Goal: Task Accomplishment & Management: Manage account settings

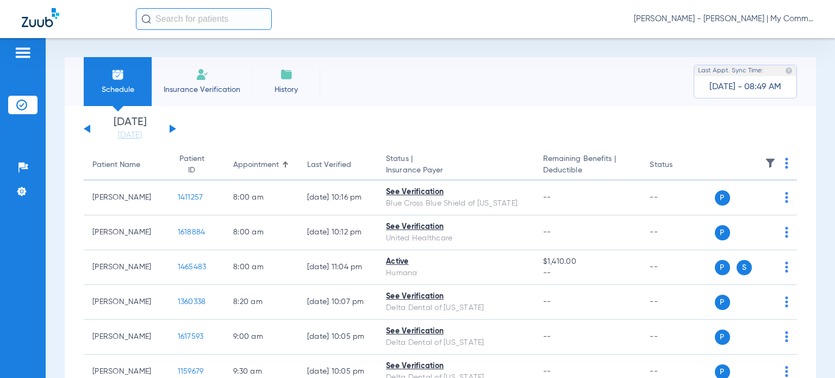
click at [209, 80] on li "Insurance Verification" at bounding box center [202, 81] width 101 height 49
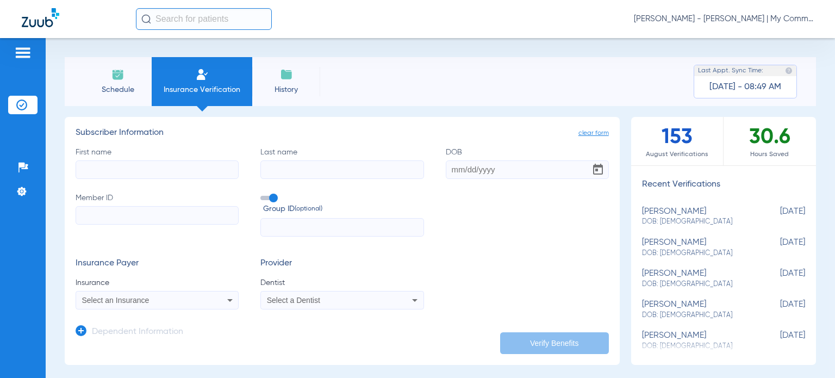
click at [786, 20] on span "[PERSON_NAME] - [PERSON_NAME] | My Community Dental Centers" at bounding box center [723, 19] width 179 height 11
click at [748, 58] on span "Log out" at bounding box center [772, 61] width 61 height 8
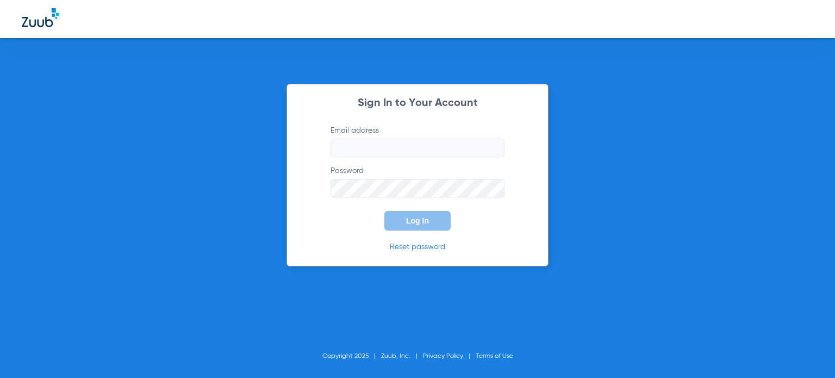
type input "[EMAIL_ADDRESS][DOMAIN_NAME]"
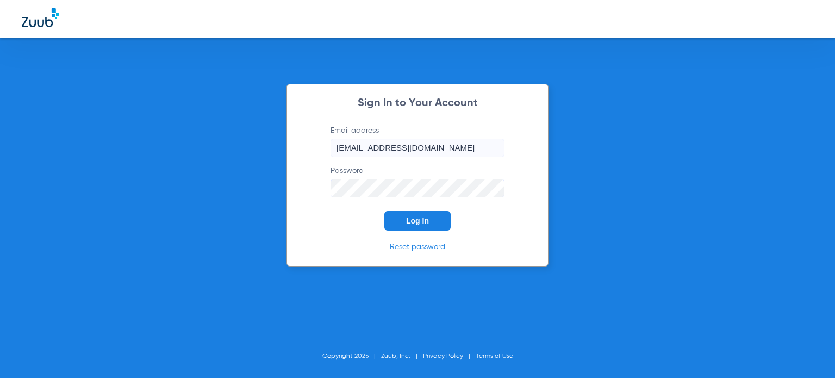
click at [426, 226] on button "Log In" at bounding box center [417, 221] width 66 height 20
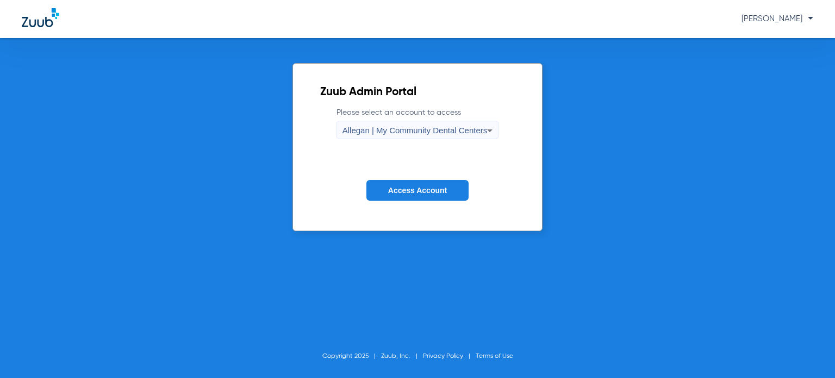
click at [420, 130] on span "Allegan | My Community Dental Centers" at bounding box center [414, 130] width 145 height 9
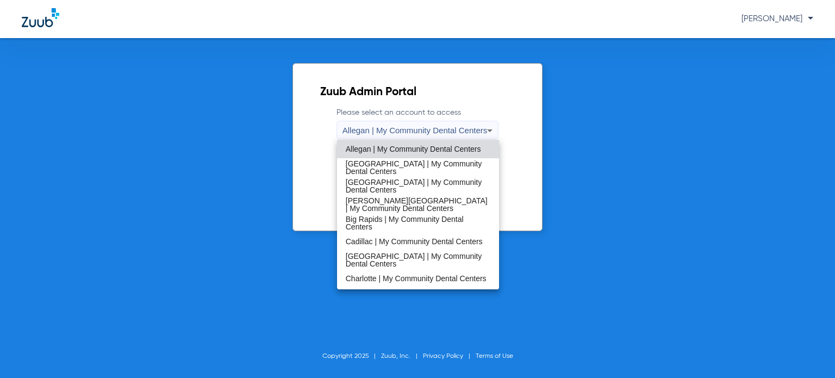
click at [587, 177] on div at bounding box center [417, 189] width 835 height 378
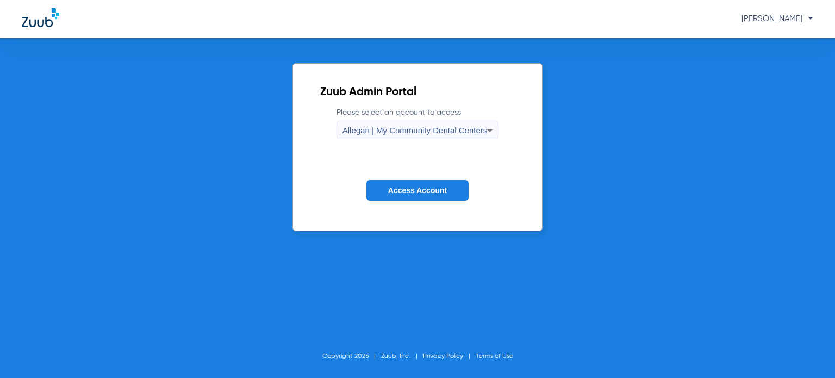
click at [409, 123] on div "Allegan | My Community Dental Centers" at bounding box center [414, 130] width 145 height 18
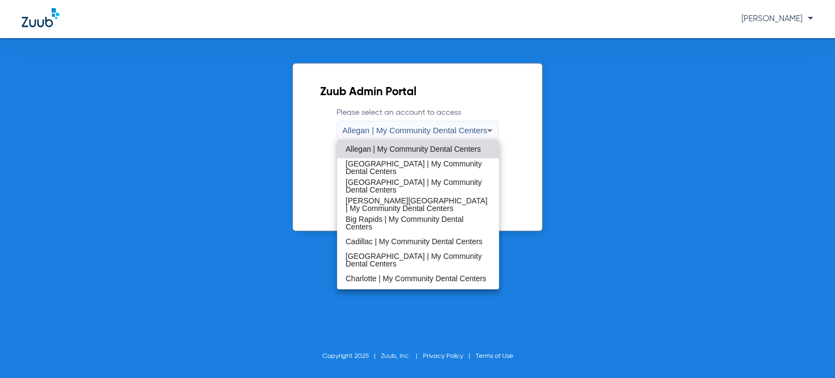
click at [390, 147] on span "Allegan | My Community Dental Centers" at bounding box center [413, 149] width 135 height 8
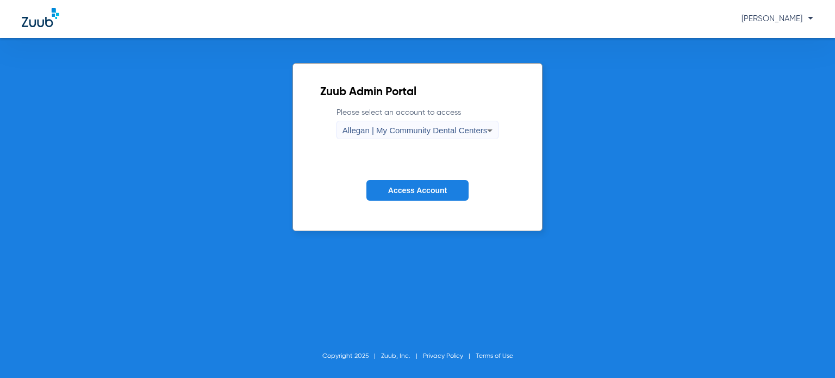
click at [419, 191] on span "Access Account" at bounding box center [417, 190] width 59 height 9
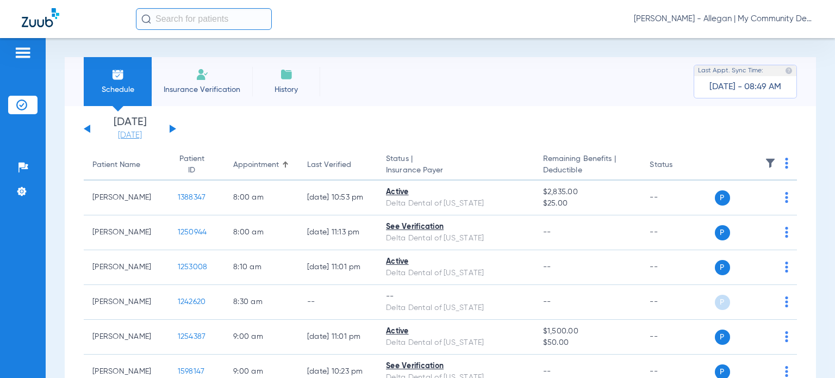
click at [130, 138] on link "[DATE]" at bounding box center [129, 135] width 65 height 11
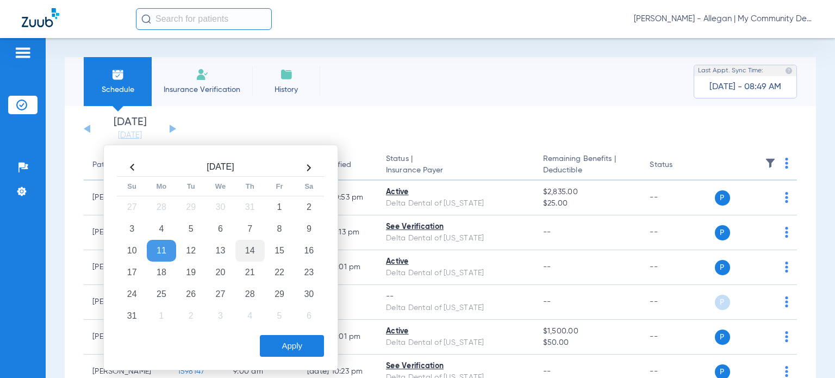
click at [249, 247] on td "14" at bounding box center [249, 251] width 29 height 22
click at [296, 340] on button "Apply" at bounding box center [292, 346] width 64 height 22
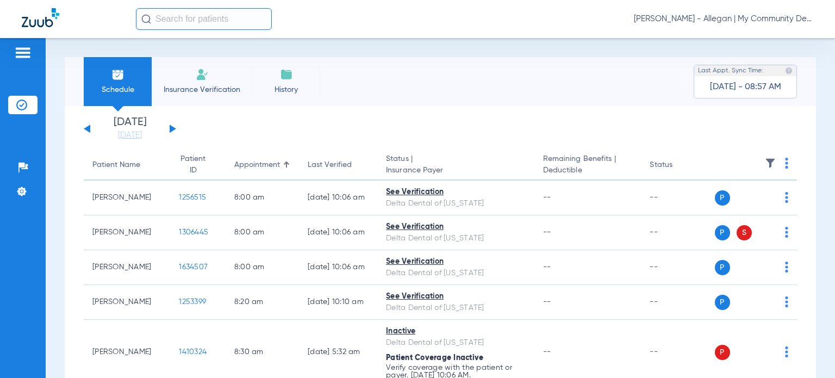
click at [677, 21] on span "[PERSON_NAME] - Allegan | My Community Dental Centers" at bounding box center [723, 19] width 179 height 11
click at [757, 35] on span "Account Selection" at bounding box center [772, 39] width 61 height 8
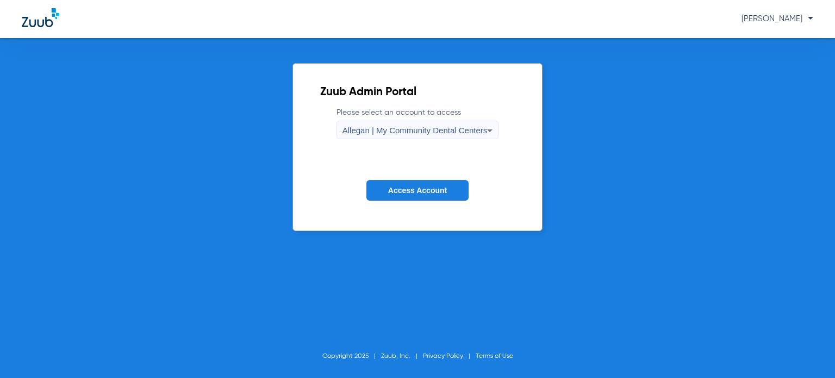
click at [441, 129] on span "Allegan | My Community Dental Centers" at bounding box center [414, 130] width 145 height 9
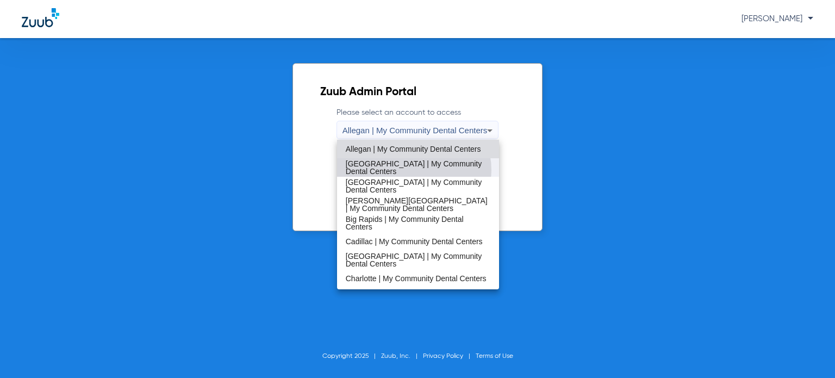
click at [411, 170] on span "[GEOGRAPHIC_DATA] | My Community Dental Centers" at bounding box center [418, 167] width 145 height 15
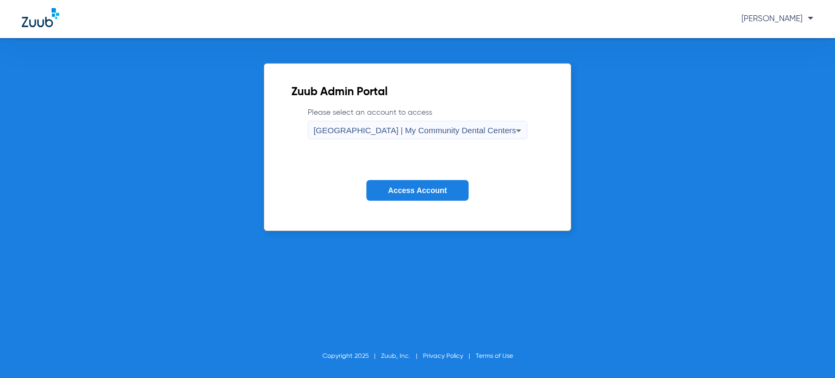
click at [398, 189] on span "Access Account" at bounding box center [417, 190] width 59 height 9
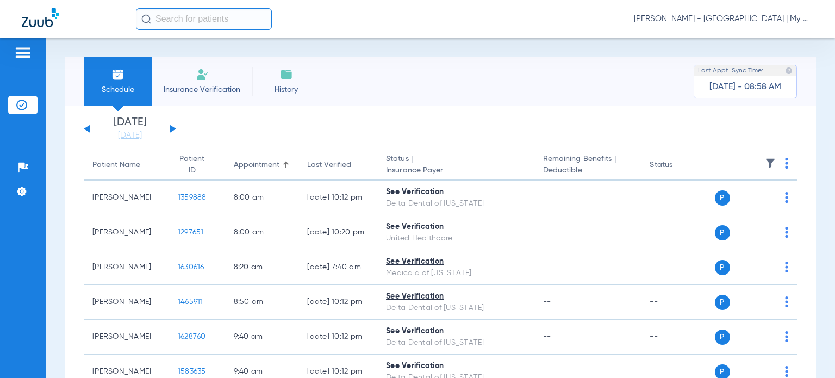
click at [166, 127] on div "[DATE] [DATE] [DATE] [DATE] [DATE] [DATE] [DATE] [DATE] [DATE] [DATE] [DATE] [D…" at bounding box center [130, 129] width 92 height 24
click at [170, 126] on button at bounding box center [173, 128] width 7 height 8
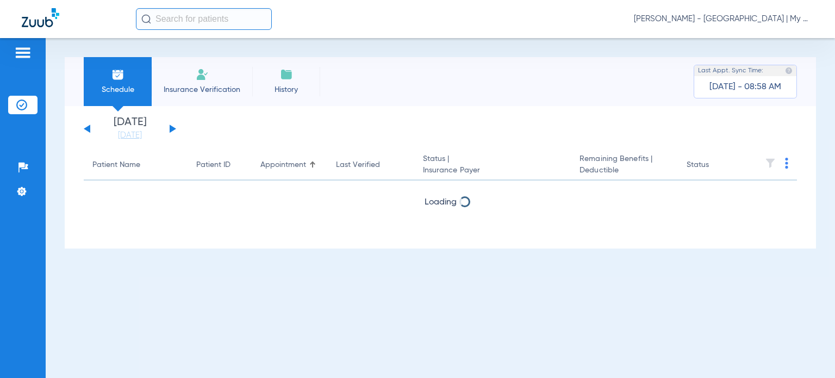
click at [170, 126] on button at bounding box center [173, 128] width 7 height 8
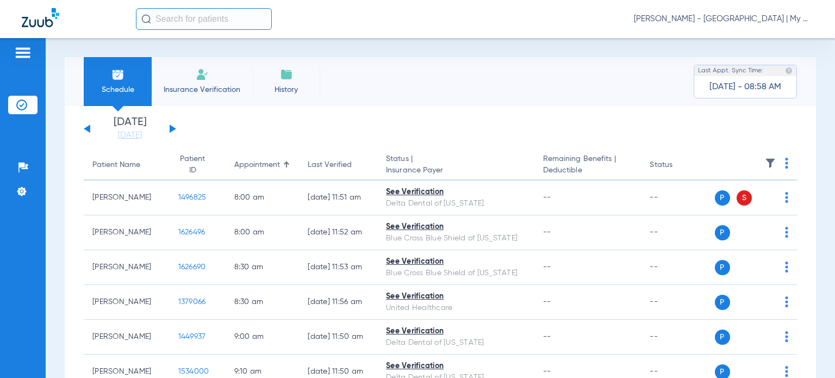
click at [215, 66] on li "Insurance Verification" at bounding box center [202, 81] width 101 height 49
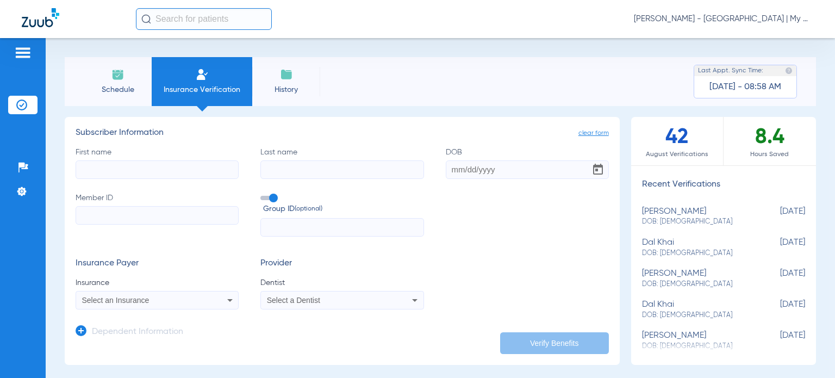
click at [111, 73] on img at bounding box center [117, 74] width 13 height 13
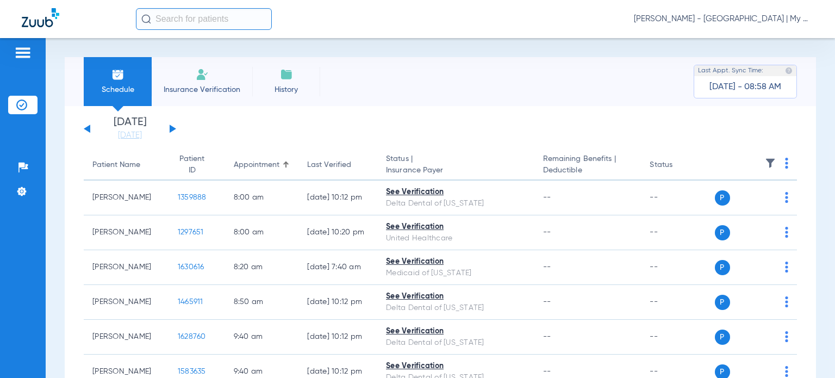
click at [193, 82] on li "Insurance Verification" at bounding box center [202, 81] width 101 height 49
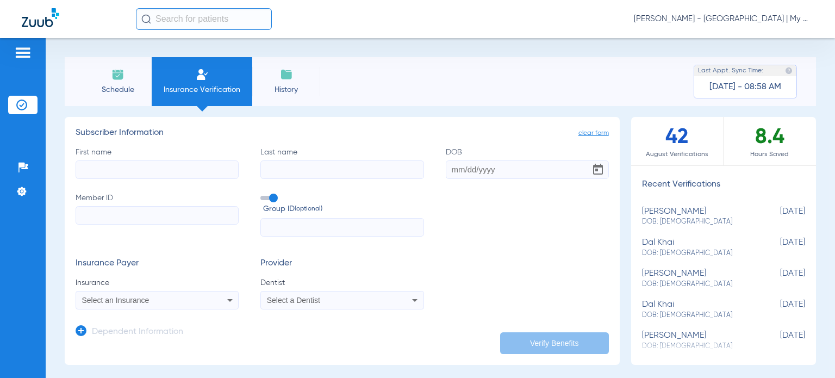
click at [101, 84] on span "Schedule" at bounding box center [118, 89] width 52 height 11
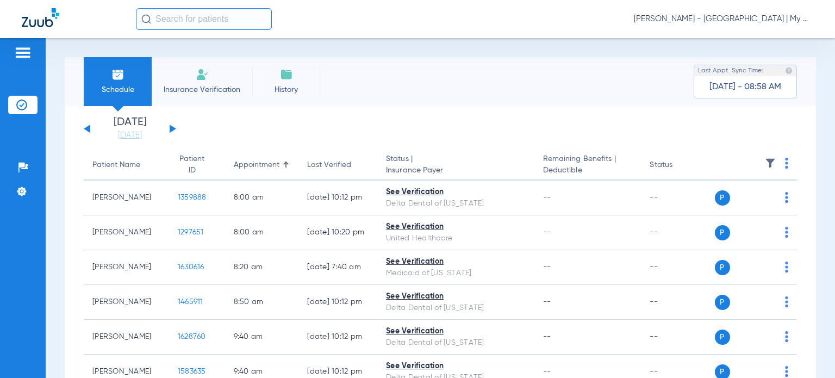
click at [21, 53] on img at bounding box center [22, 52] width 17 height 13
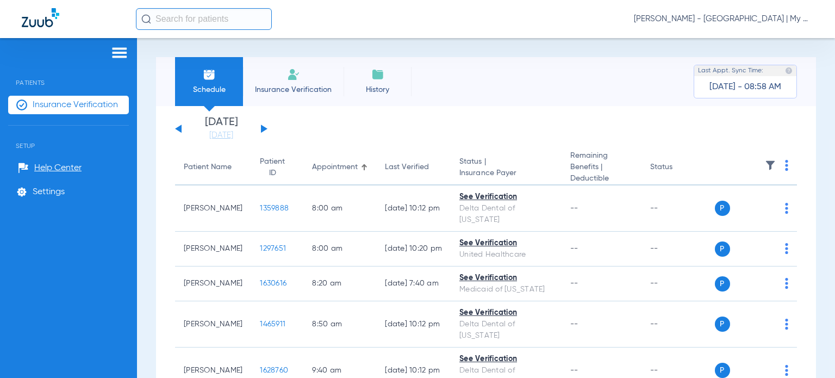
click at [57, 107] on span "Insurance Verification" at bounding box center [75, 104] width 85 height 11
click at [298, 84] on span "Insurance Verification" at bounding box center [293, 89] width 84 height 11
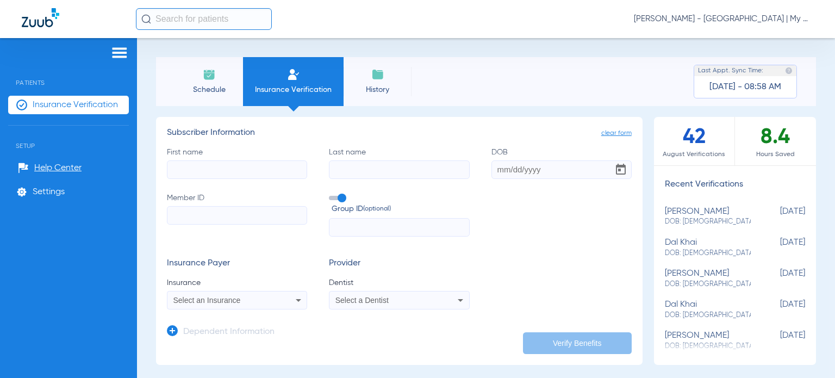
click at [121, 53] on img at bounding box center [119, 52] width 17 height 13
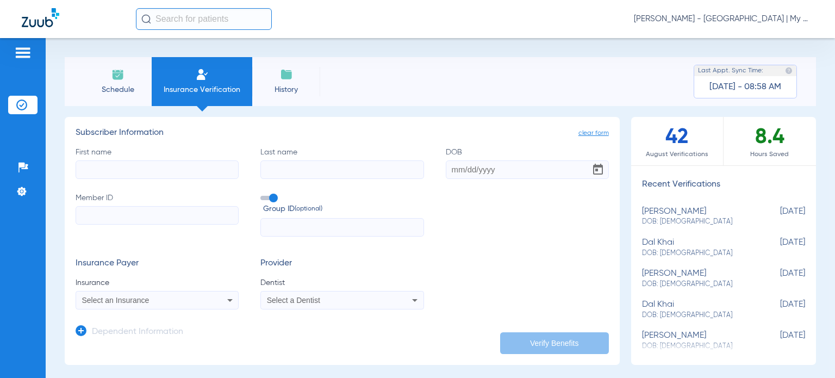
click at [113, 89] on span "Schedule" at bounding box center [118, 89] width 52 height 11
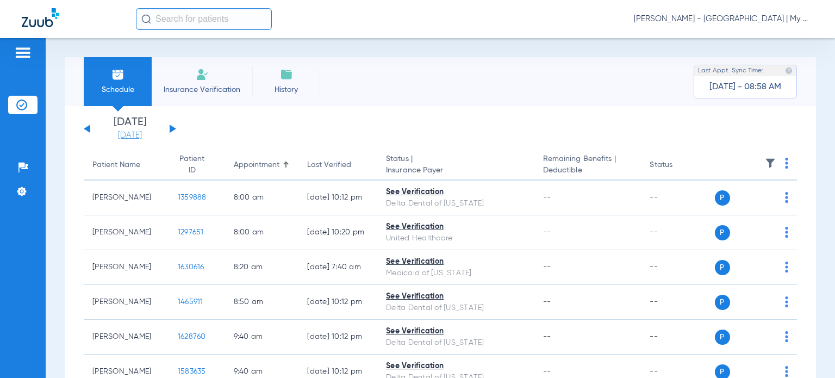
click at [134, 138] on link "[DATE]" at bounding box center [129, 135] width 65 height 11
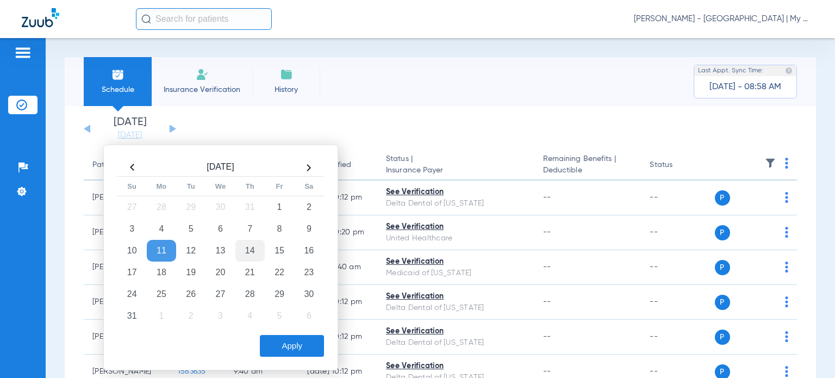
click at [247, 247] on td "14" at bounding box center [249, 251] width 29 height 22
click at [287, 342] on button "Apply" at bounding box center [292, 346] width 64 height 22
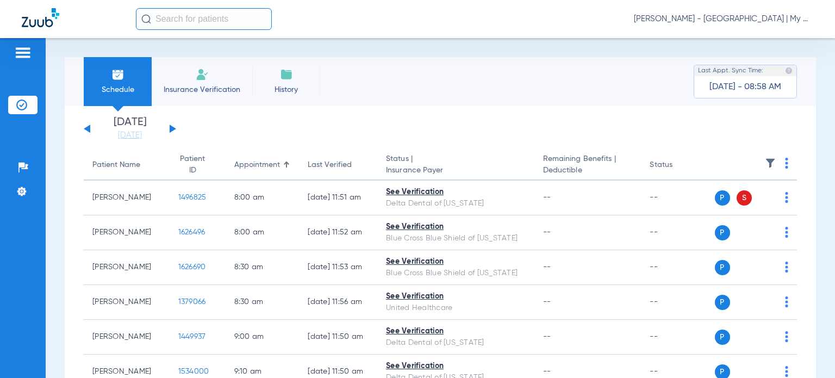
click at [760, 18] on span "[PERSON_NAME] - [GEOGRAPHIC_DATA] | My Community Dental Centers" at bounding box center [723, 19] width 179 height 11
click at [761, 42] on span "Account Selection" at bounding box center [772, 39] width 61 height 8
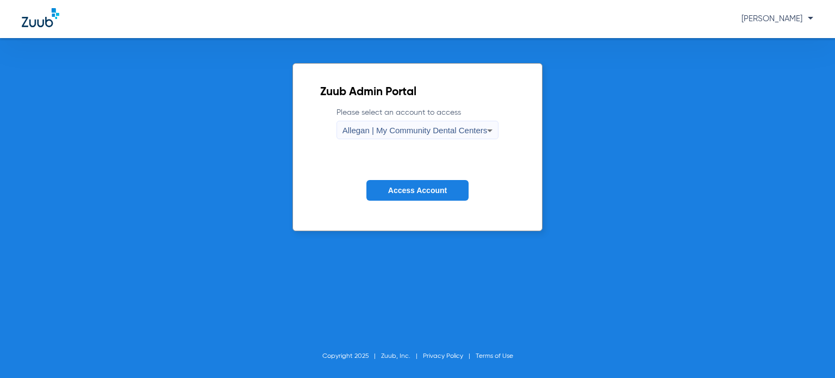
click at [465, 134] on span "Allegan | My Community Dental Centers" at bounding box center [414, 130] width 145 height 9
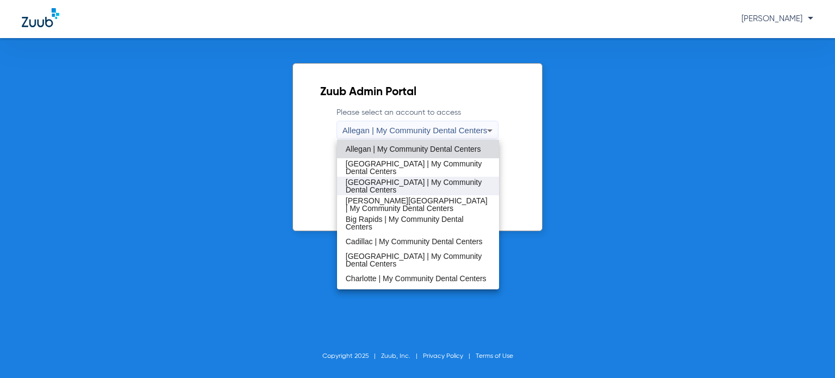
click at [409, 182] on span "[GEOGRAPHIC_DATA] | My Community Dental Centers" at bounding box center [418, 185] width 145 height 15
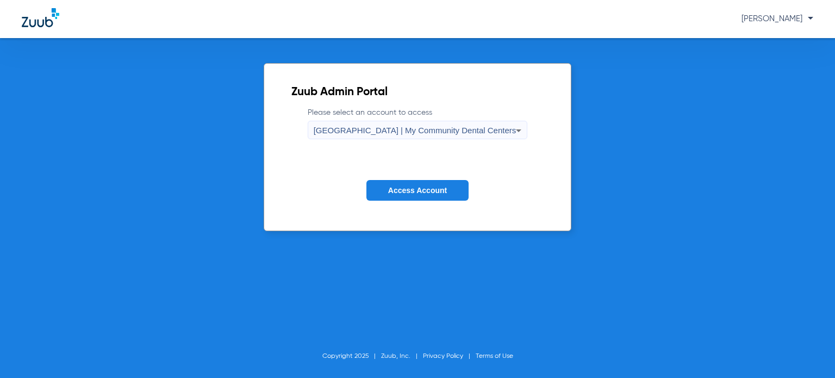
click at [412, 126] on span "[GEOGRAPHIC_DATA] | My Community Dental Centers" at bounding box center [415, 130] width 203 height 9
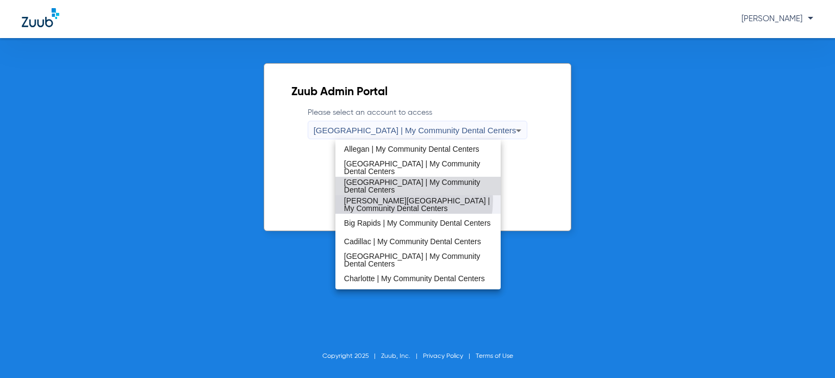
click at [395, 199] on span "[PERSON_NAME][GEOGRAPHIC_DATA] | My Community Dental Centers" at bounding box center [418, 204] width 148 height 15
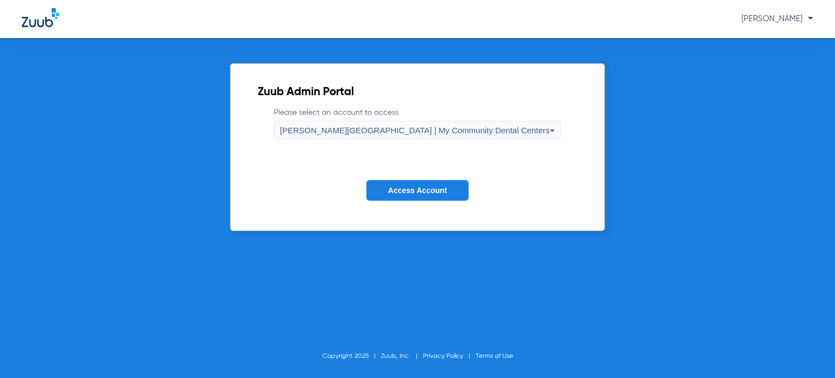
click at [407, 136] on div "[PERSON_NAME][GEOGRAPHIC_DATA] | My Community Dental Centers" at bounding box center [415, 130] width 270 height 18
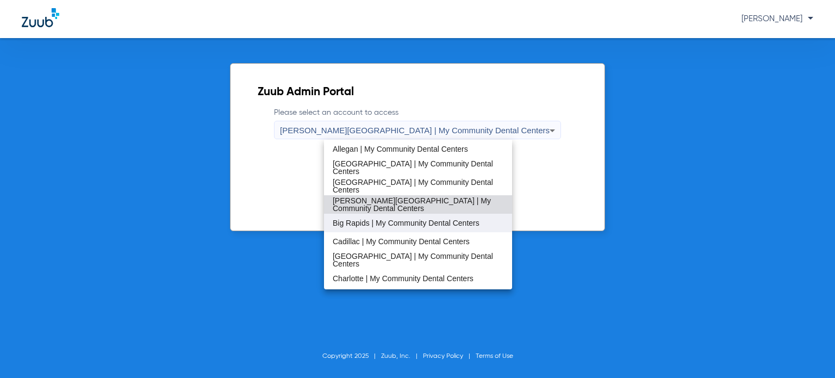
click at [394, 224] on span "Big Rapids | My Community Dental Centers" at bounding box center [406, 223] width 147 height 8
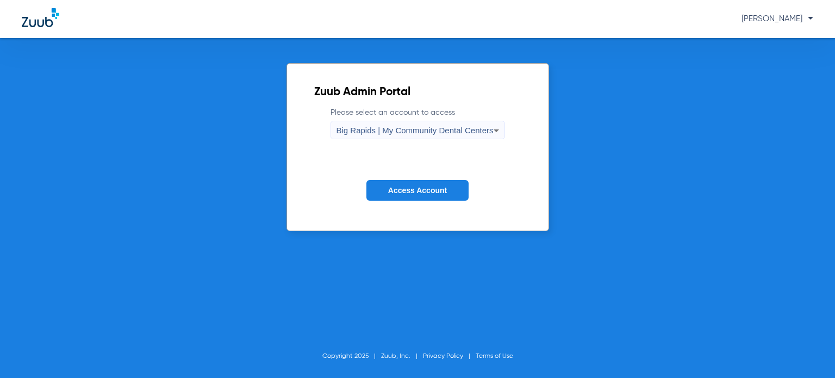
click at [394, 182] on button "Access Account" at bounding box center [417, 190] width 102 height 21
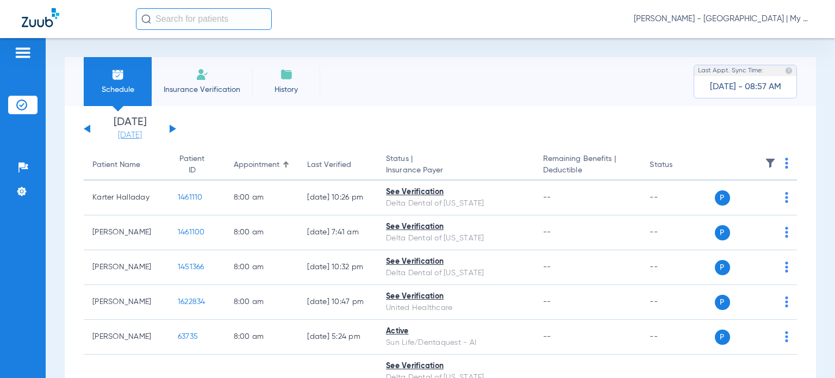
click at [122, 134] on link "[DATE]" at bounding box center [129, 135] width 65 height 11
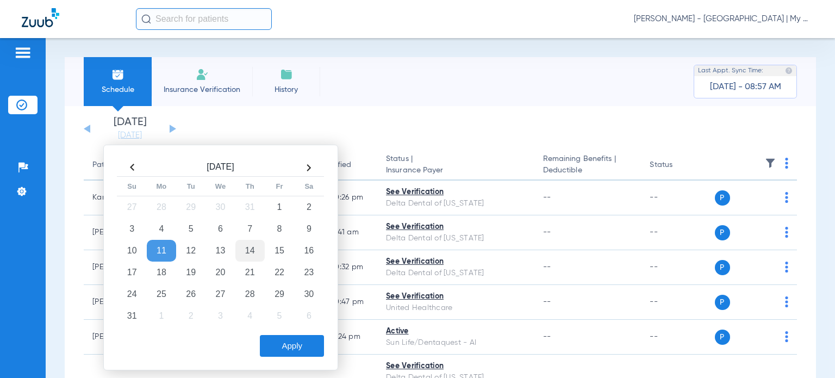
click at [249, 252] on td "14" at bounding box center [249, 251] width 29 height 22
click at [283, 351] on button "Apply" at bounding box center [292, 346] width 64 height 22
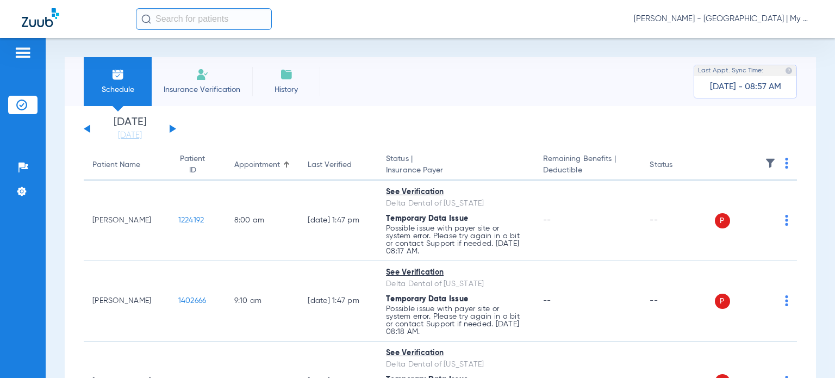
click at [214, 23] on input "text" at bounding box center [204, 19] width 136 height 22
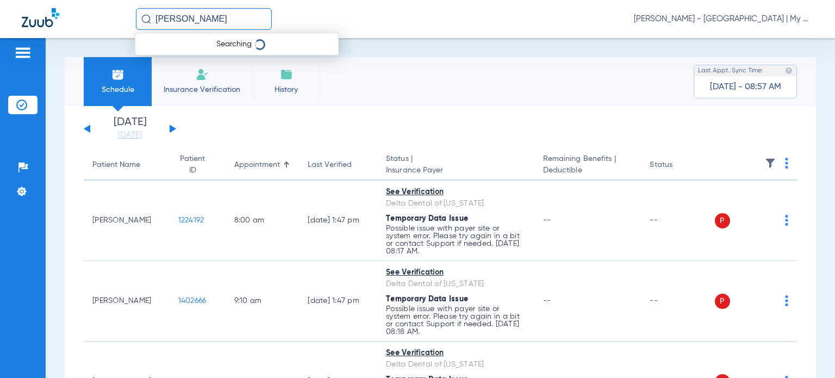
type input "[PERSON_NAME]"
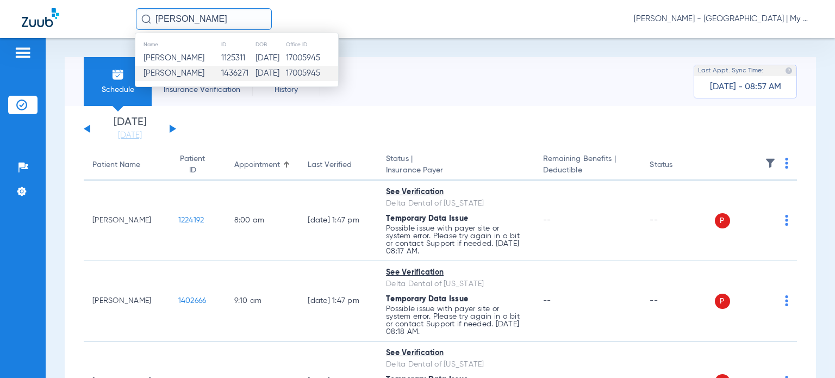
click at [268, 73] on td "[DATE]" at bounding box center [270, 73] width 30 height 15
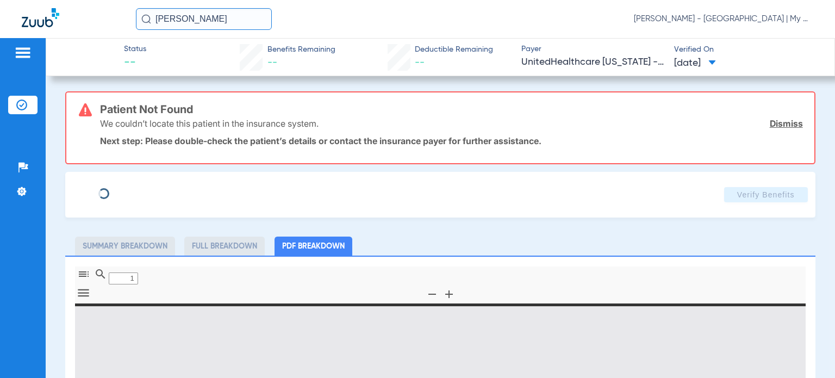
type input "0"
select select "page-width"
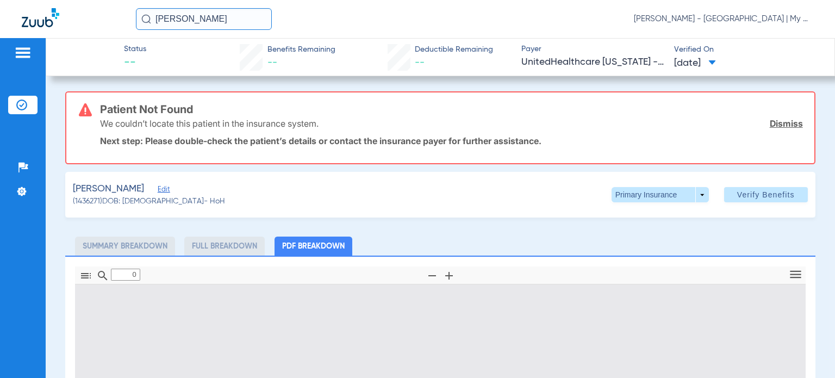
type input "1"
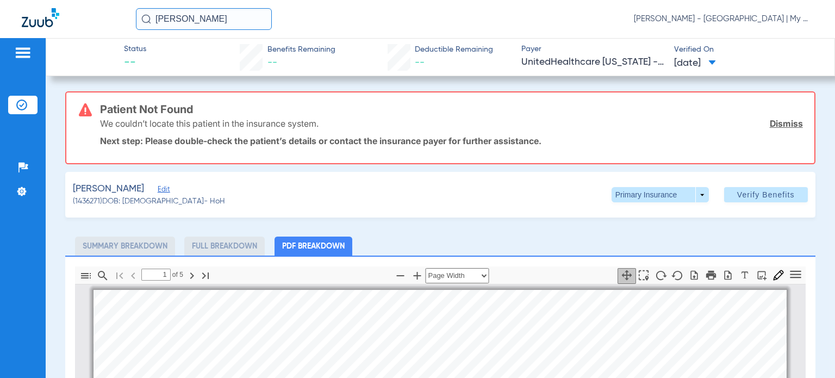
click at [28, 57] on img at bounding box center [22, 52] width 17 height 13
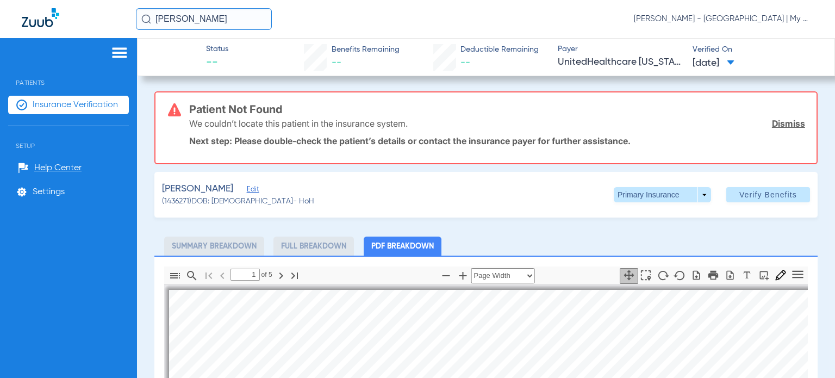
click at [99, 101] on span "Insurance Verification" at bounding box center [75, 104] width 85 height 11
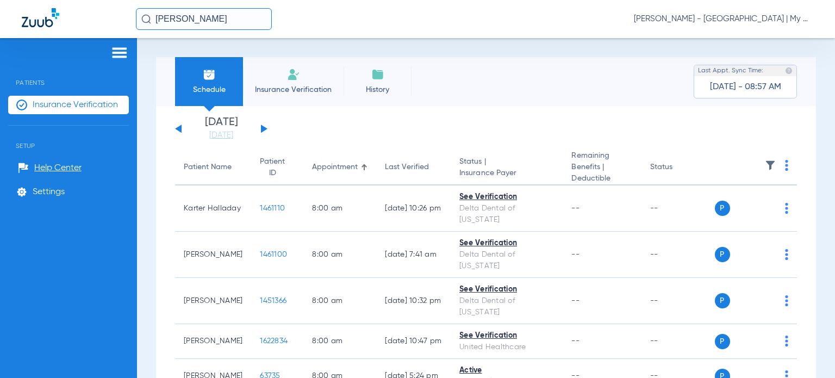
click at [261, 127] on button at bounding box center [264, 128] width 7 height 8
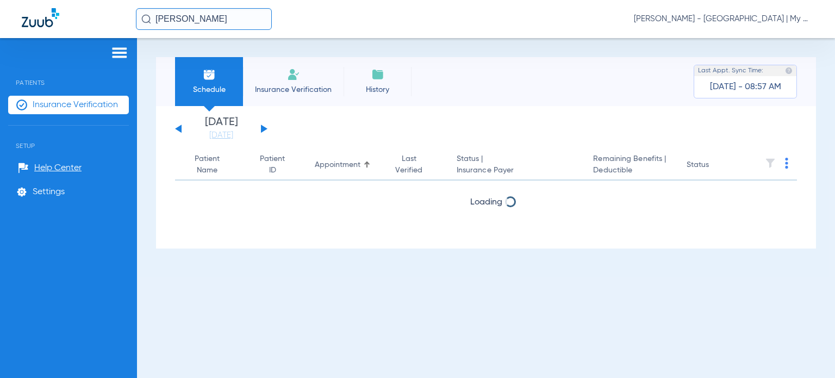
click at [261, 127] on button at bounding box center [264, 128] width 7 height 8
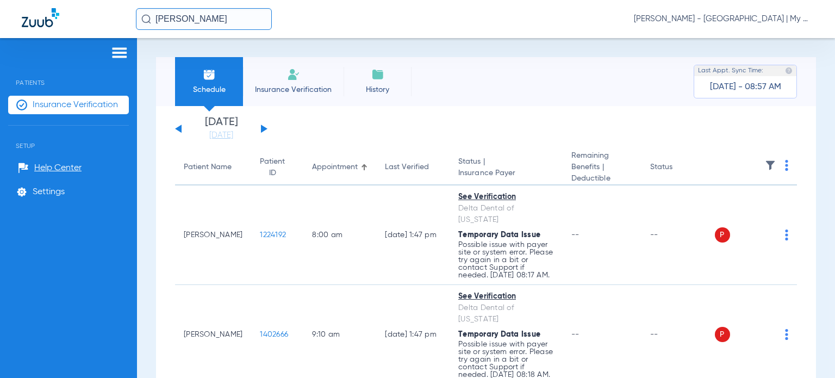
click at [783, 167] on th at bounding box center [756, 167] width 83 height 35
click at [785, 168] on img at bounding box center [786, 165] width 3 height 11
click at [752, 212] on span "Verify All" at bounding box center [737, 209] width 68 height 8
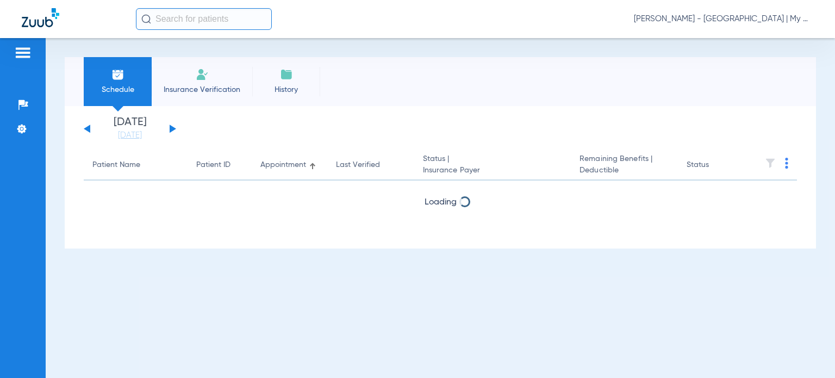
click at [752, 21] on span "[PERSON_NAME] - [GEOGRAPHIC_DATA] | My Community Dental Centers" at bounding box center [723, 19] width 179 height 11
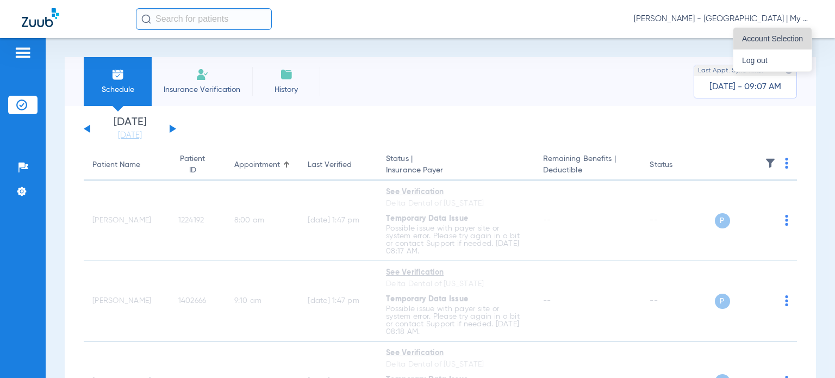
click at [770, 38] on span "Account Selection" at bounding box center [772, 39] width 61 height 8
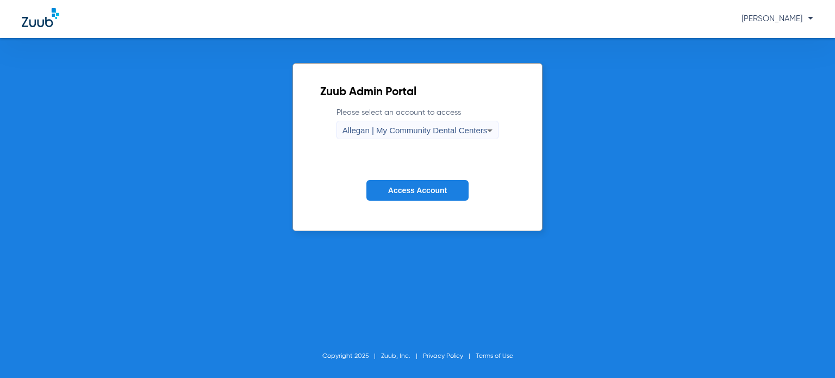
click at [420, 126] on span "Allegan | My Community Dental Centers" at bounding box center [414, 130] width 145 height 9
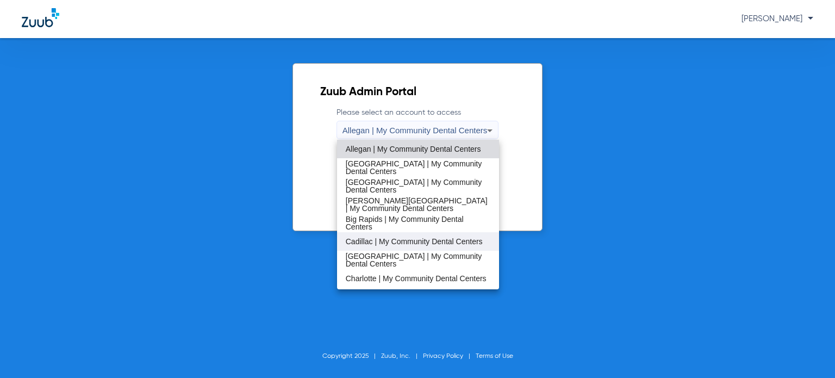
click at [379, 239] on span "Cadillac | My Community Dental Centers" at bounding box center [414, 242] width 137 height 8
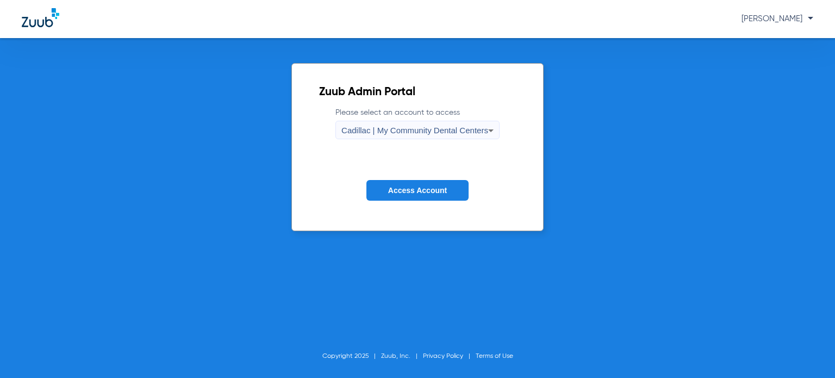
click at [415, 187] on span "Access Account" at bounding box center [417, 190] width 59 height 9
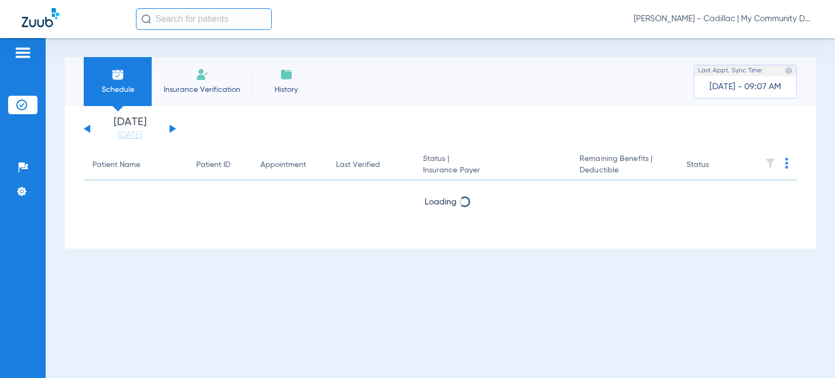
click at [234, 95] on li "Insurance Verification" at bounding box center [202, 81] width 101 height 49
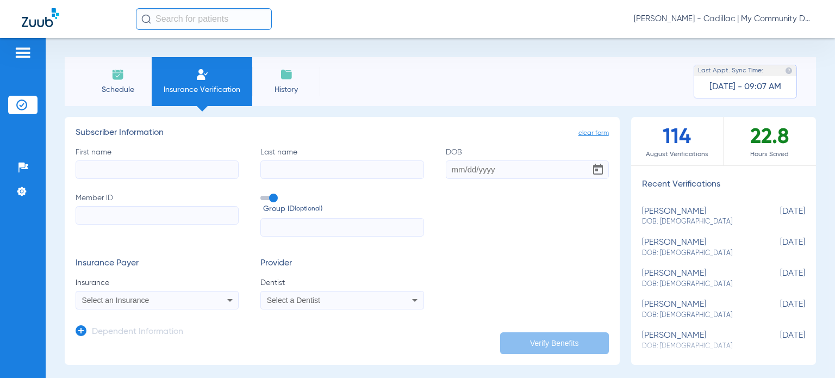
click at [123, 86] on span "Schedule" at bounding box center [118, 89] width 52 height 11
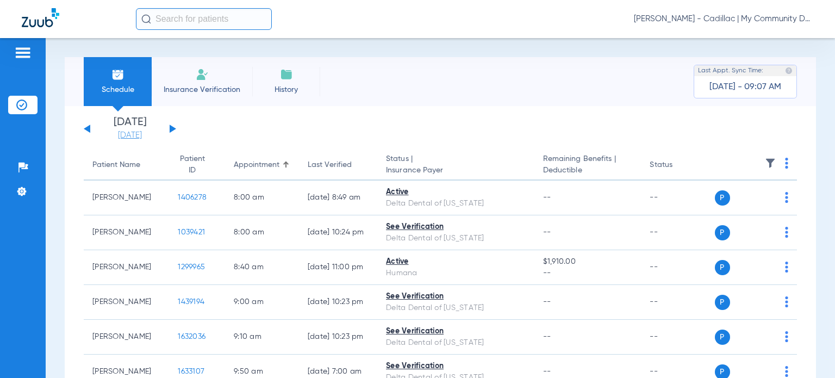
click at [130, 136] on link "[DATE]" at bounding box center [129, 135] width 65 height 11
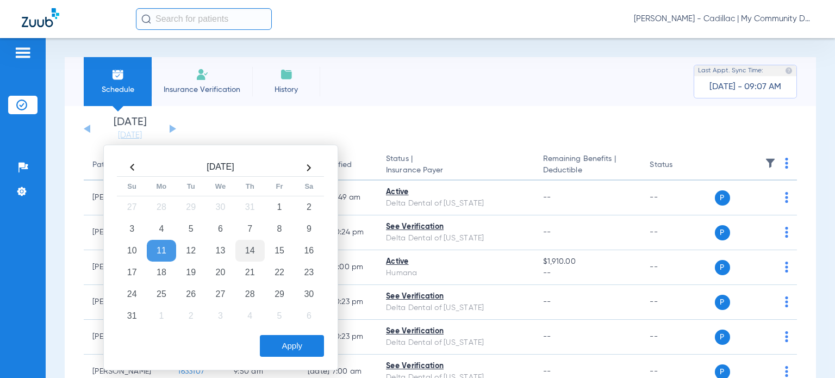
click at [244, 256] on td "14" at bounding box center [249, 251] width 29 height 22
click at [293, 347] on button "Apply" at bounding box center [292, 346] width 64 height 22
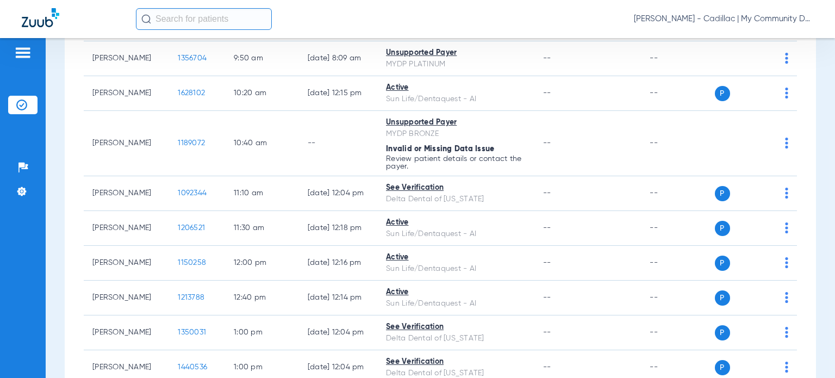
scroll to position [380, 0]
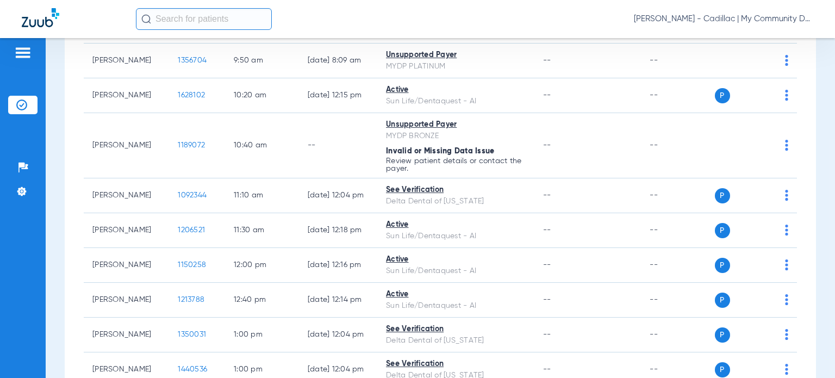
drag, startPoint x: 708, startPoint y: 15, endPoint x: 711, endPoint y: 27, distance: 12.9
click at [708, 15] on span "Cami Stickler - Cadillac | My Community Dental Centers" at bounding box center [723, 19] width 179 height 11
click at [754, 35] on span "Account Selection" at bounding box center [772, 39] width 61 height 8
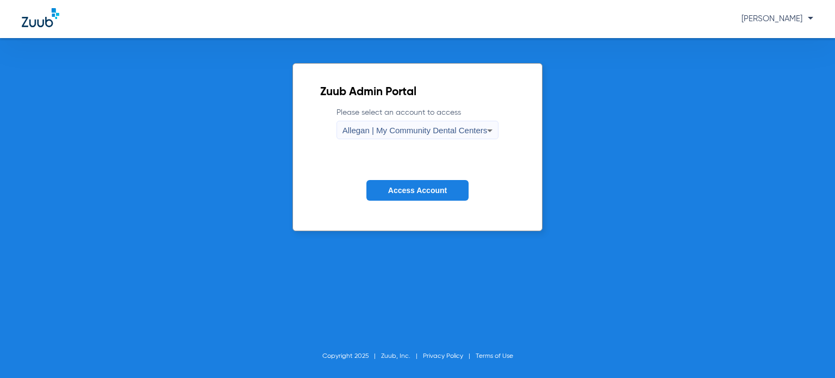
click at [451, 130] on span "Allegan | My Community Dental Centers" at bounding box center [414, 130] width 145 height 9
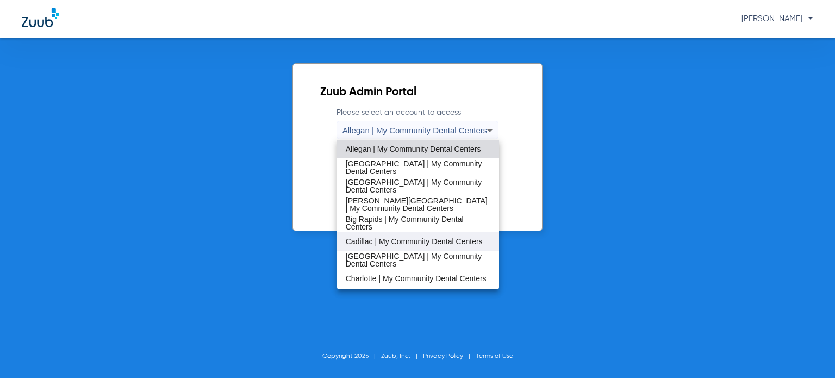
scroll to position [54, 0]
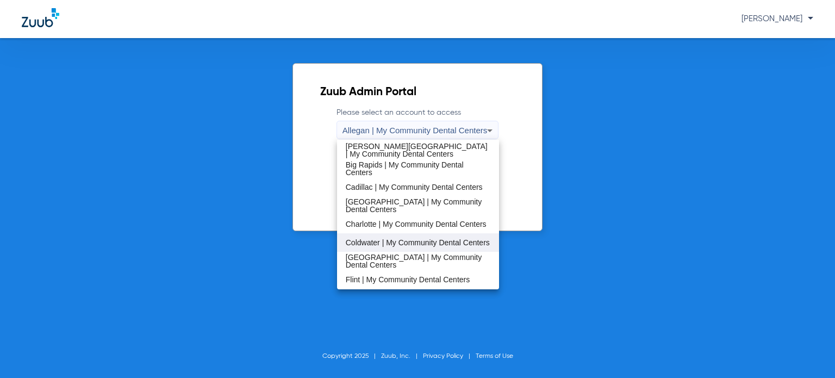
click at [394, 242] on span "Coldwater | My Community Dental Centers" at bounding box center [418, 243] width 144 height 8
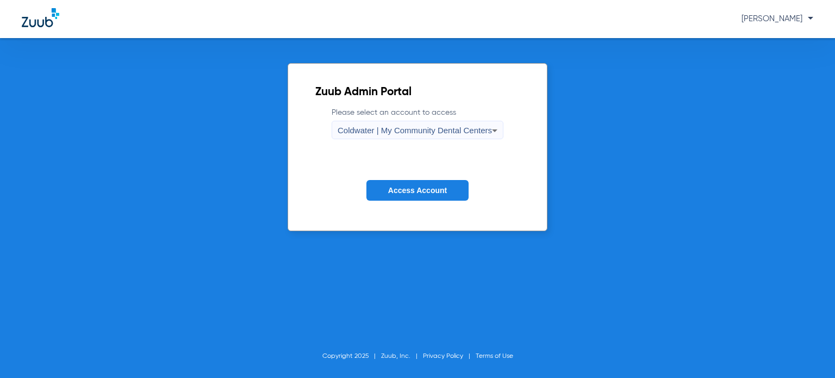
drag, startPoint x: 418, startPoint y: 190, endPoint x: 398, endPoint y: 186, distance: 20.4
click at [418, 190] on span "Access Account" at bounding box center [417, 190] width 59 height 9
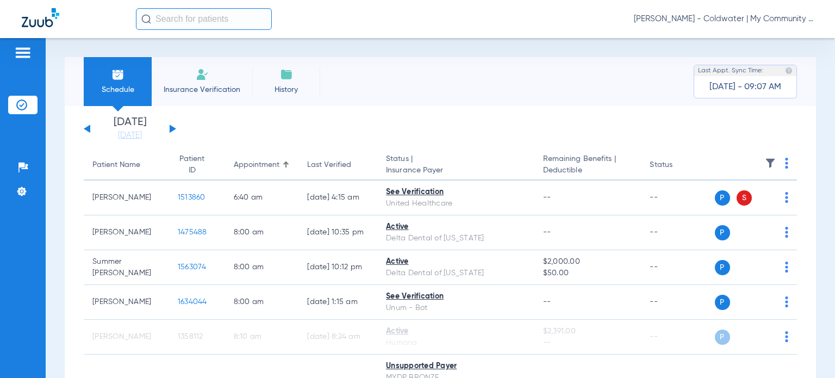
drag, startPoint x: 147, startPoint y: 134, endPoint x: 172, endPoint y: 173, distance: 46.1
click at [147, 134] on link "[DATE]" at bounding box center [129, 135] width 65 height 11
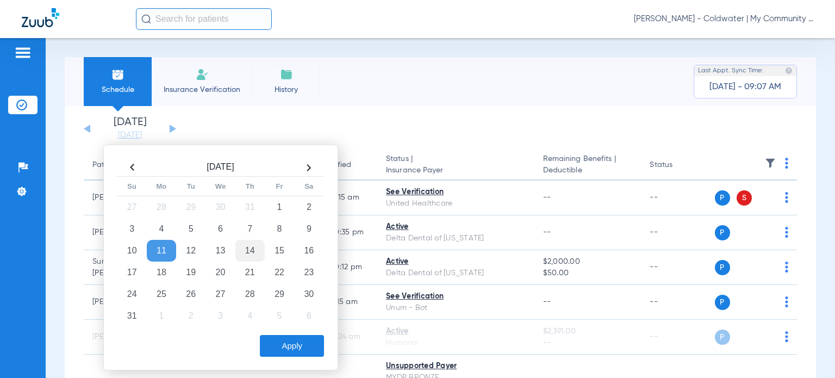
click at [249, 245] on td "14" at bounding box center [249, 251] width 29 height 22
click at [291, 343] on button "Apply" at bounding box center [292, 346] width 64 height 22
